Goal: Information Seeking & Learning: Learn about a topic

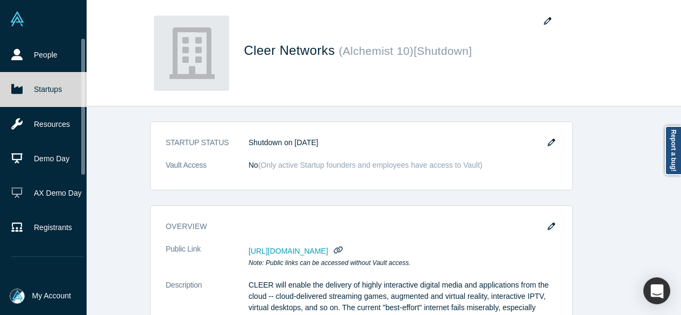
scroll to position [215, 0]
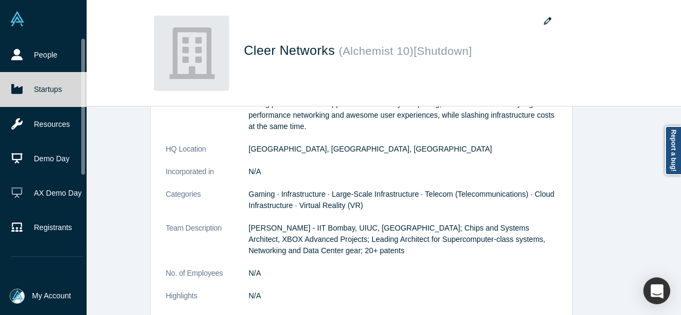
click at [37, 88] on link "Startups" at bounding box center [47, 89] width 95 height 34
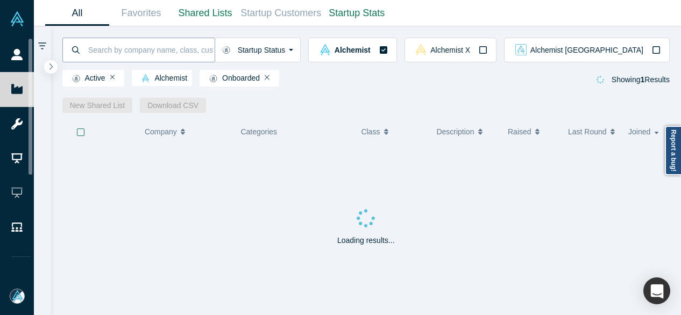
click at [130, 51] on input at bounding box center [150, 49] width 127 height 25
paste input "Dendrio"
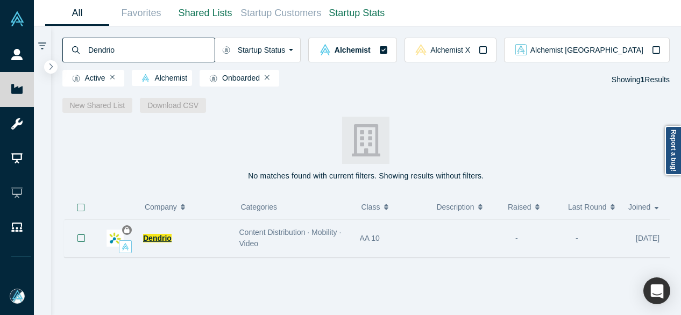
type input "Dendrio"
click at [158, 238] on span "Dendrio" at bounding box center [157, 238] width 29 height 9
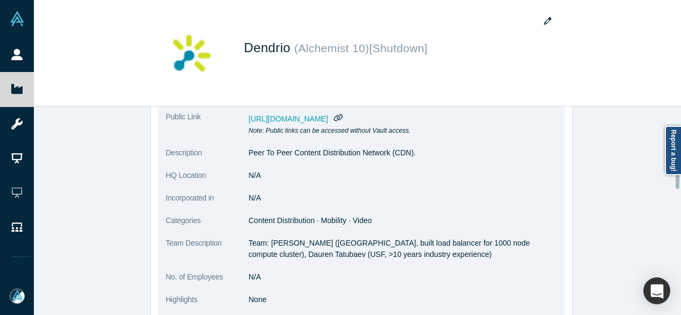
scroll to position [161, 0]
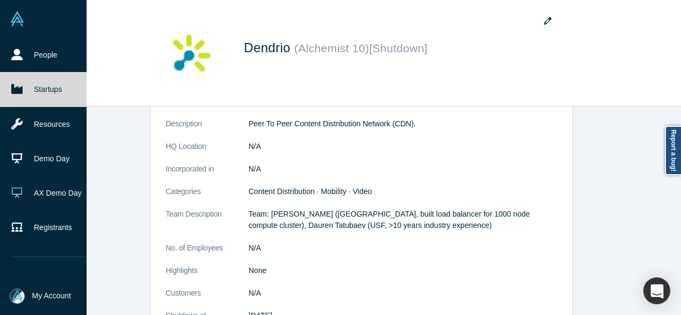
click at [28, 86] on link "Startups" at bounding box center [47, 89] width 95 height 34
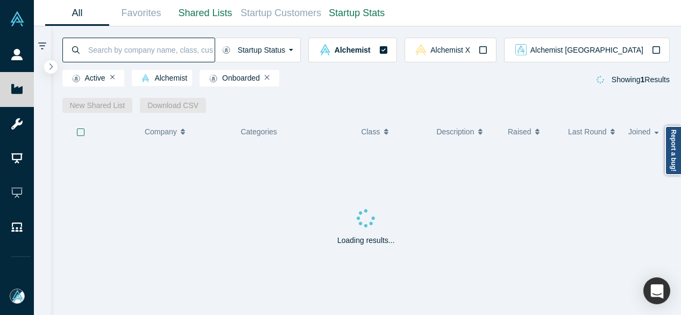
click at [179, 52] on input at bounding box center [150, 49] width 127 height 25
type input "diagram"
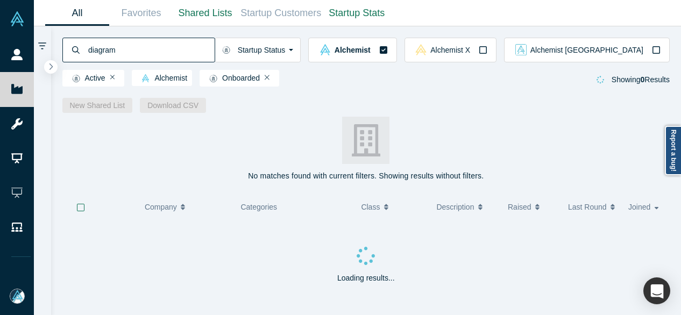
click at [464, 116] on div "No matches found with current filters. Showing results without filters. ( 0 ) C…" at bounding box center [366, 214] width 630 height 202
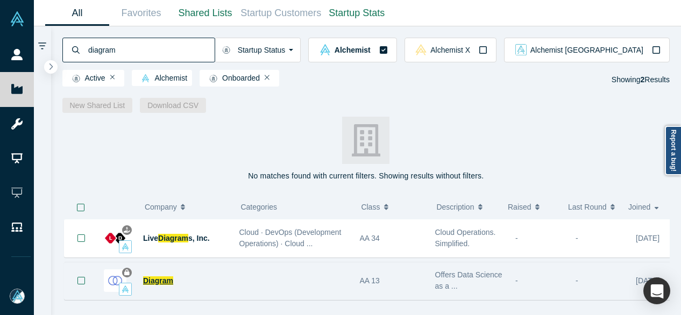
click at [148, 281] on span "Diagram" at bounding box center [158, 280] width 30 height 9
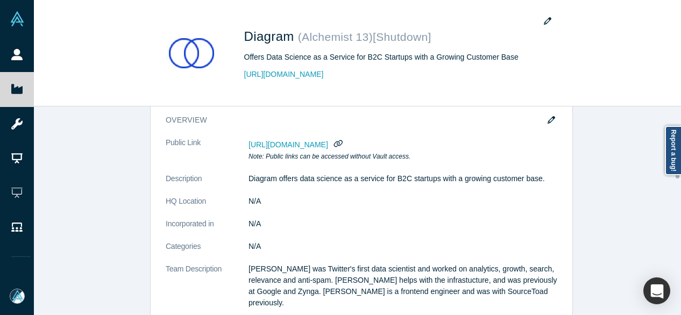
scroll to position [108, 0]
